Goal: Transaction & Acquisition: Book appointment/travel/reservation

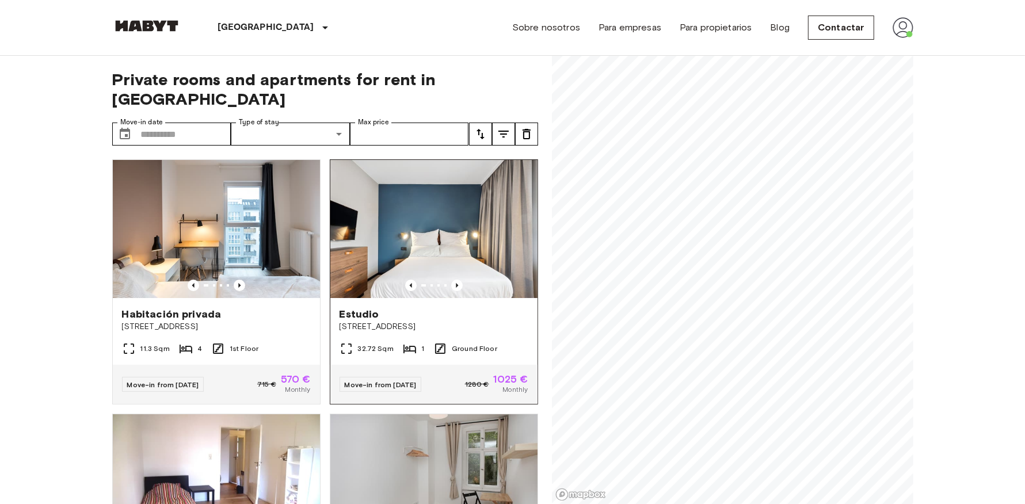
click at [394, 204] on img at bounding box center [433, 229] width 207 height 138
